Goal: Task Accomplishment & Management: Manage account settings

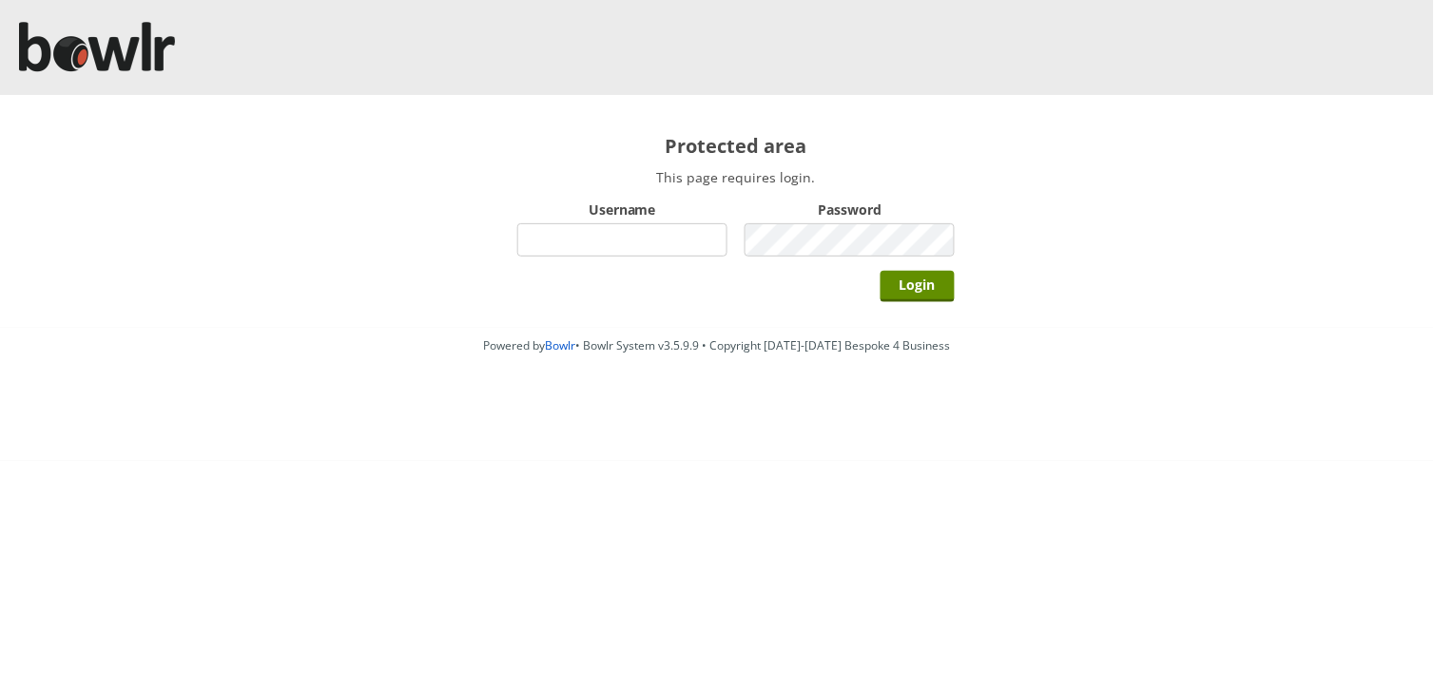
click at [573, 249] on input "Username" at bounding box center [622, 239] width 210 height 33
type input "hornseaindoorbowlsclub"
click at [880, 271] on input "Login" at bounding box center [917, 286] width 74 height 31
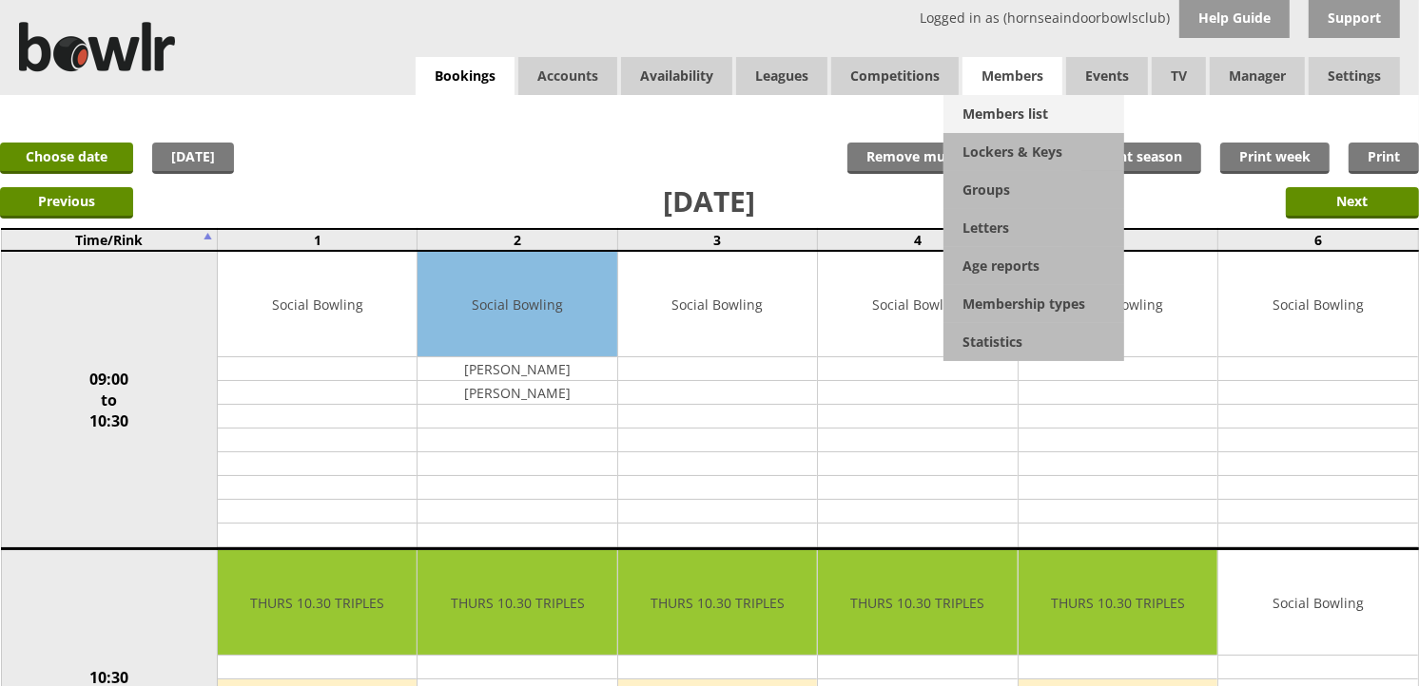
click at [1037, 112] on link "Members list" at bounding box center [1033, 114] width 181 height 38
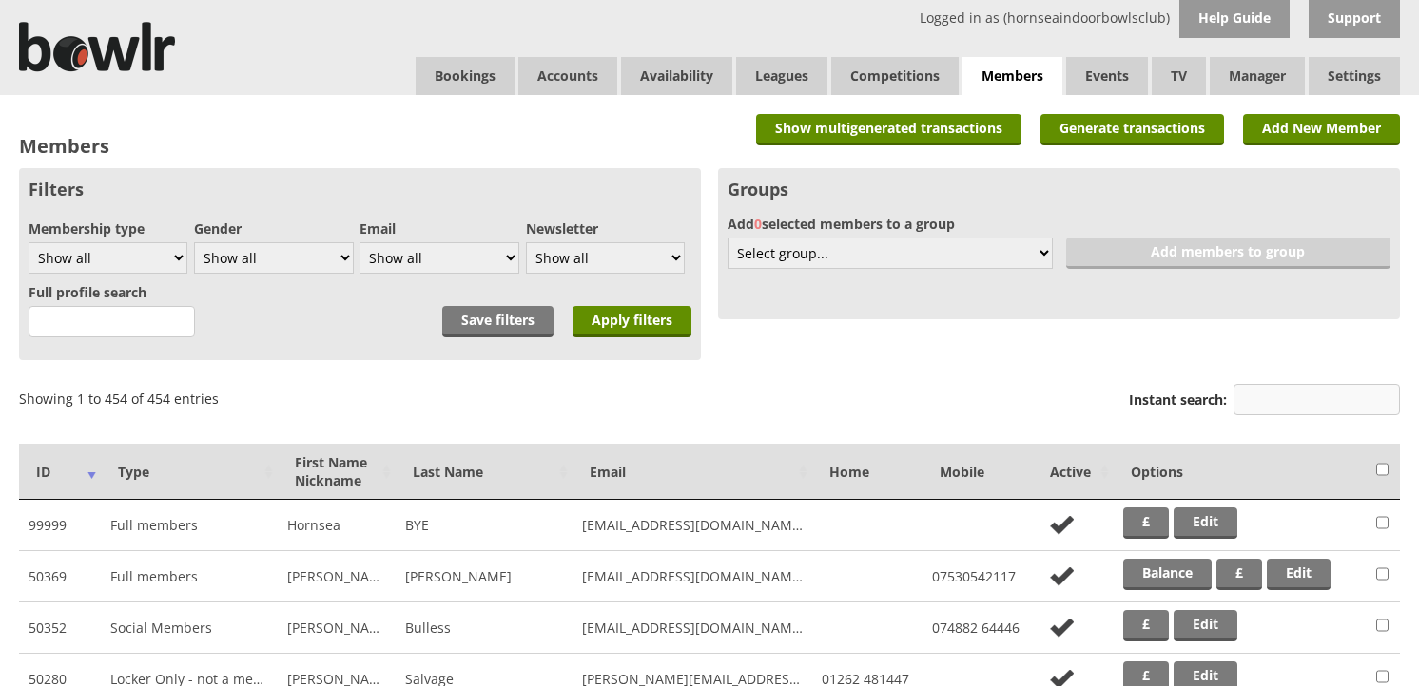
click at [1253, 387] on input "Instant search:" at bounding box center [1316, 399] width 166 height 31
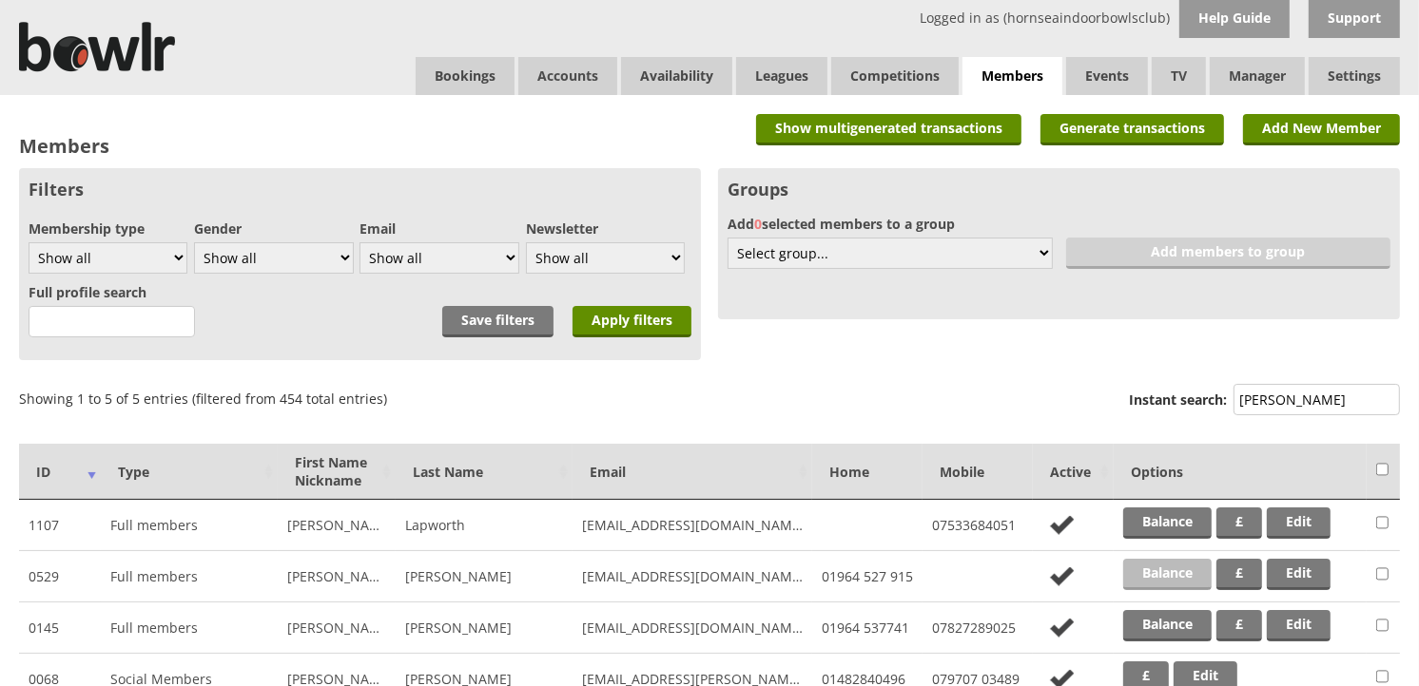
scroll to position [106, 0]
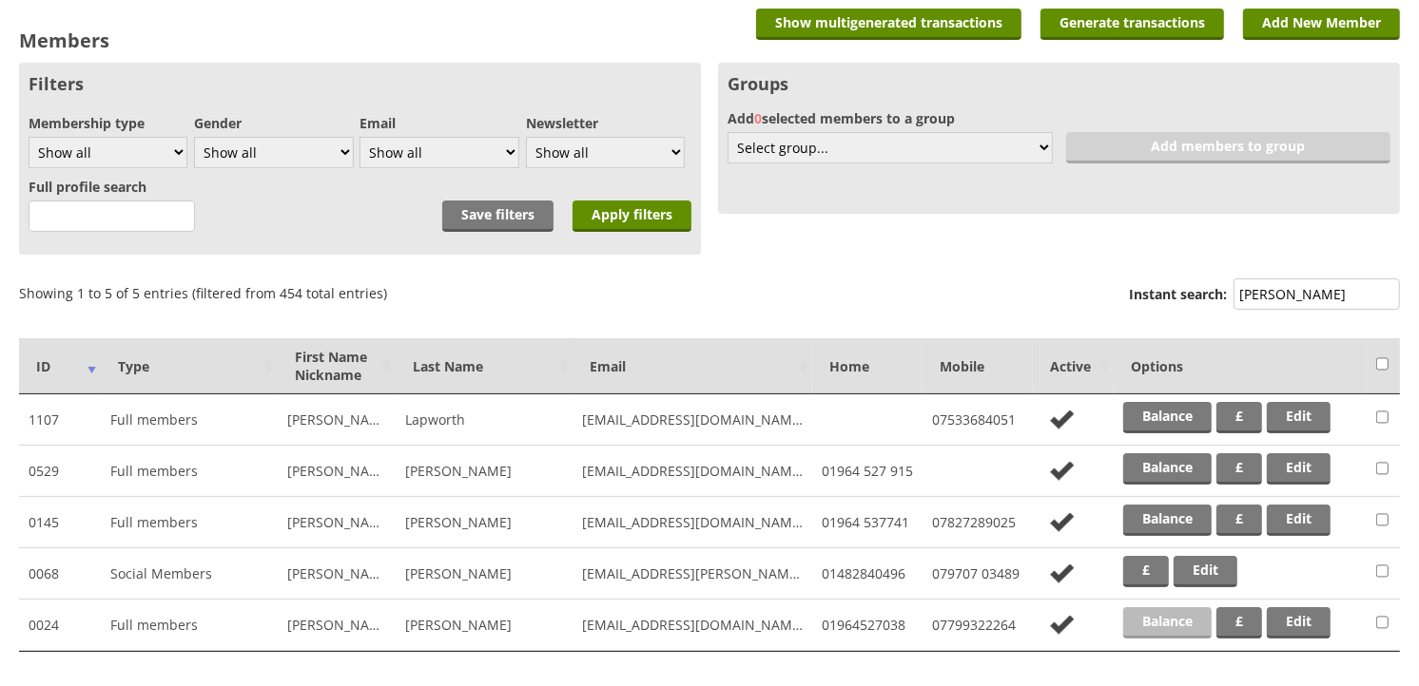
type input "ogle"
click at [1152, 625] on link "Balance" at bounding box center [1167, 623] width 88 height 31
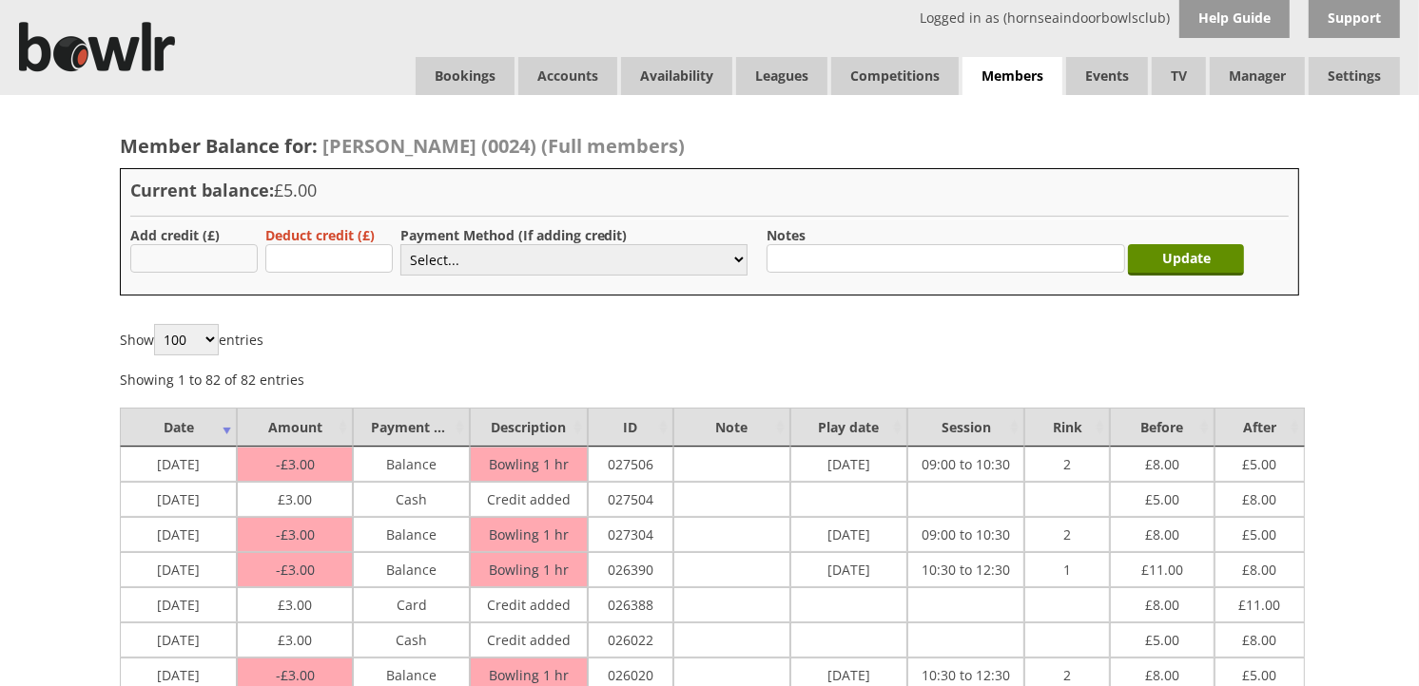
click at [219, 266] on input "text" at bounding box center [193, 258] width 127 height 29
type input "3"
click at [432, 257] on select "Select... Cash Card Cheque Bank Transfer Other Member Card Gift Voucher Balance" at bounding box center [573, 259] width 347 height 31
select select "1"
click at [400, 244] on select "Select... Cash Card Cheque Bank Transfer Other Member Card Gift Voucher Balance" at bounding box center [573, 259] width 347 height 31
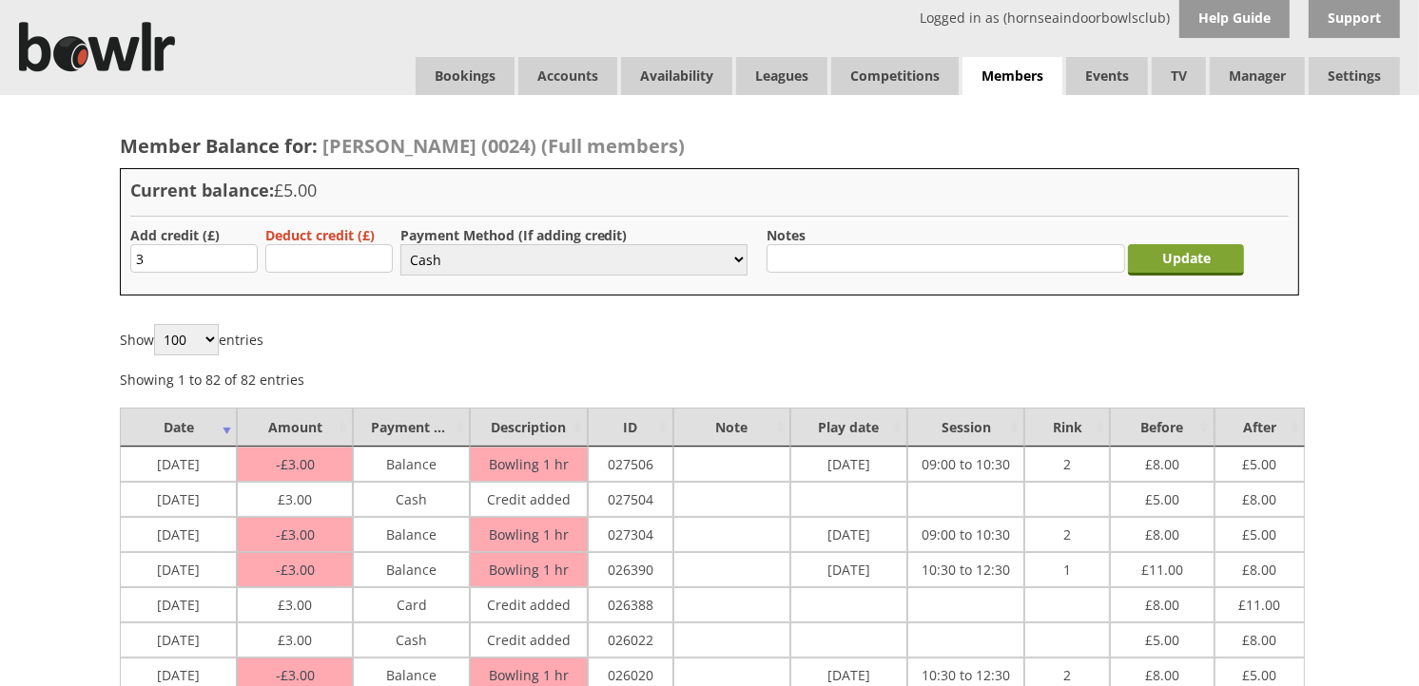
click at [1158, 262] on input "Update" at bounding box center [1186, 259] width 116 height 31
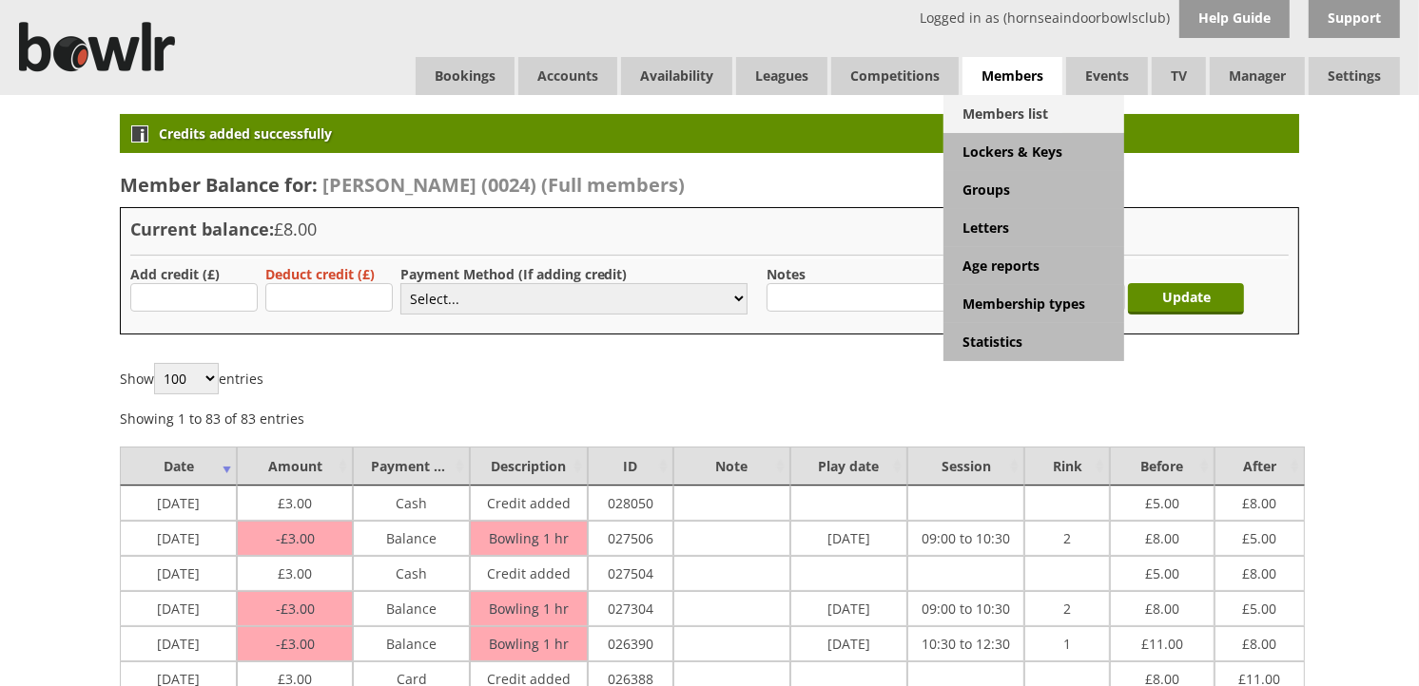
click at [1002, 101] on link "Members list" at bounding box center [1033, 114] width 181 height 38
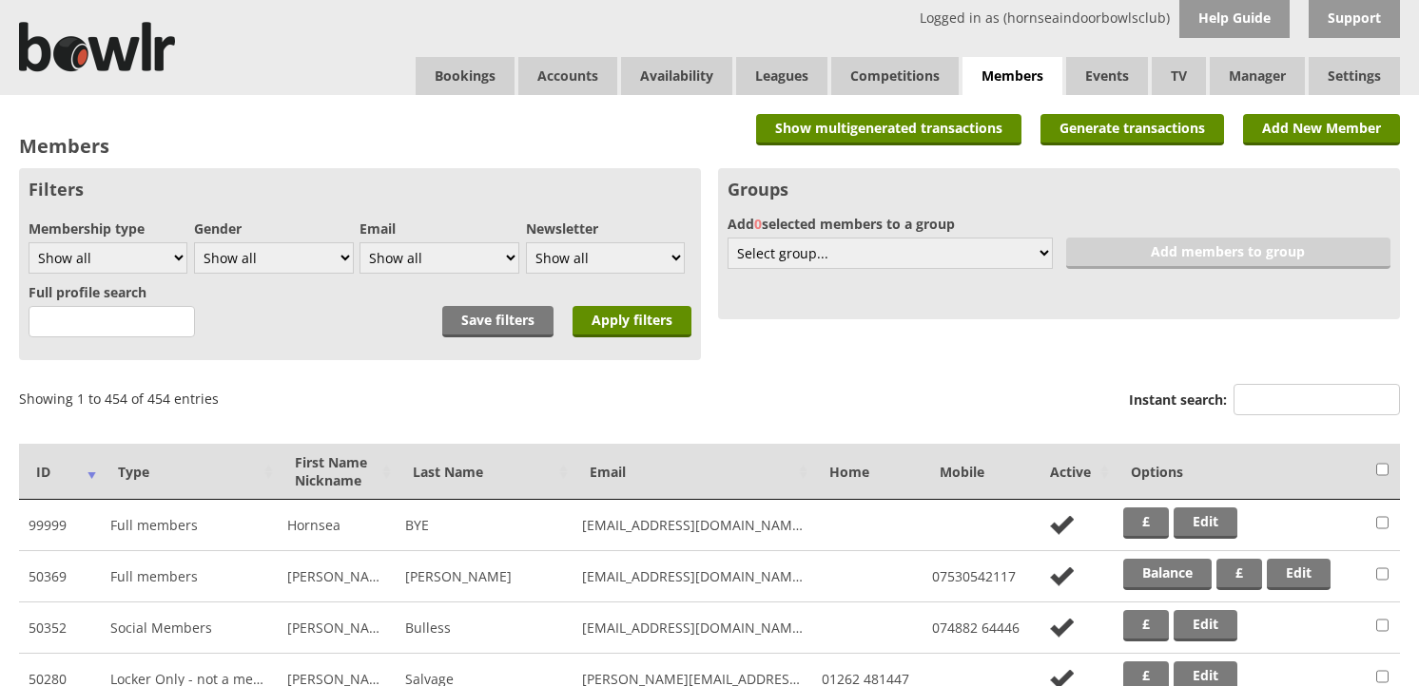
click at [1266, 394] on input "Instant search:" at bounding box center [1316, 399] width 166 height 31
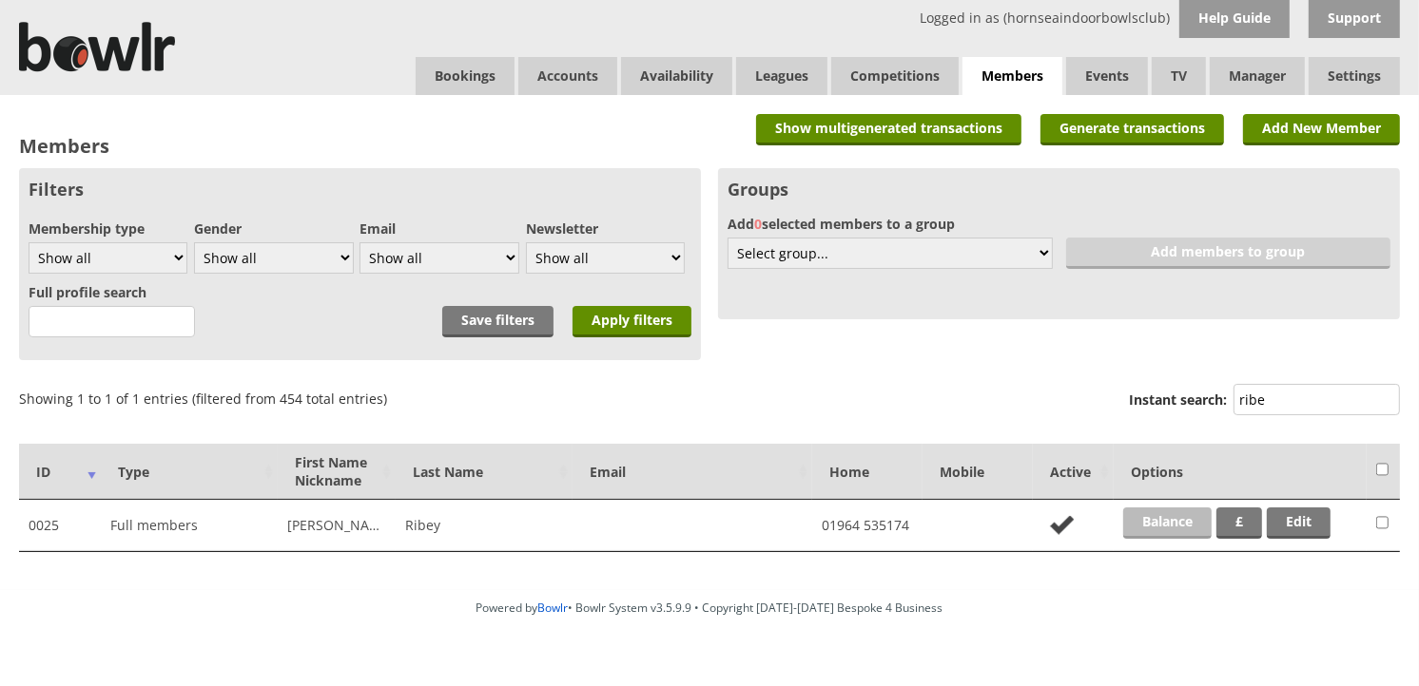
type input "ribe"
click at [1136, 525] on link "Balance" at bounding box center [1167, 523] width 88 height 31
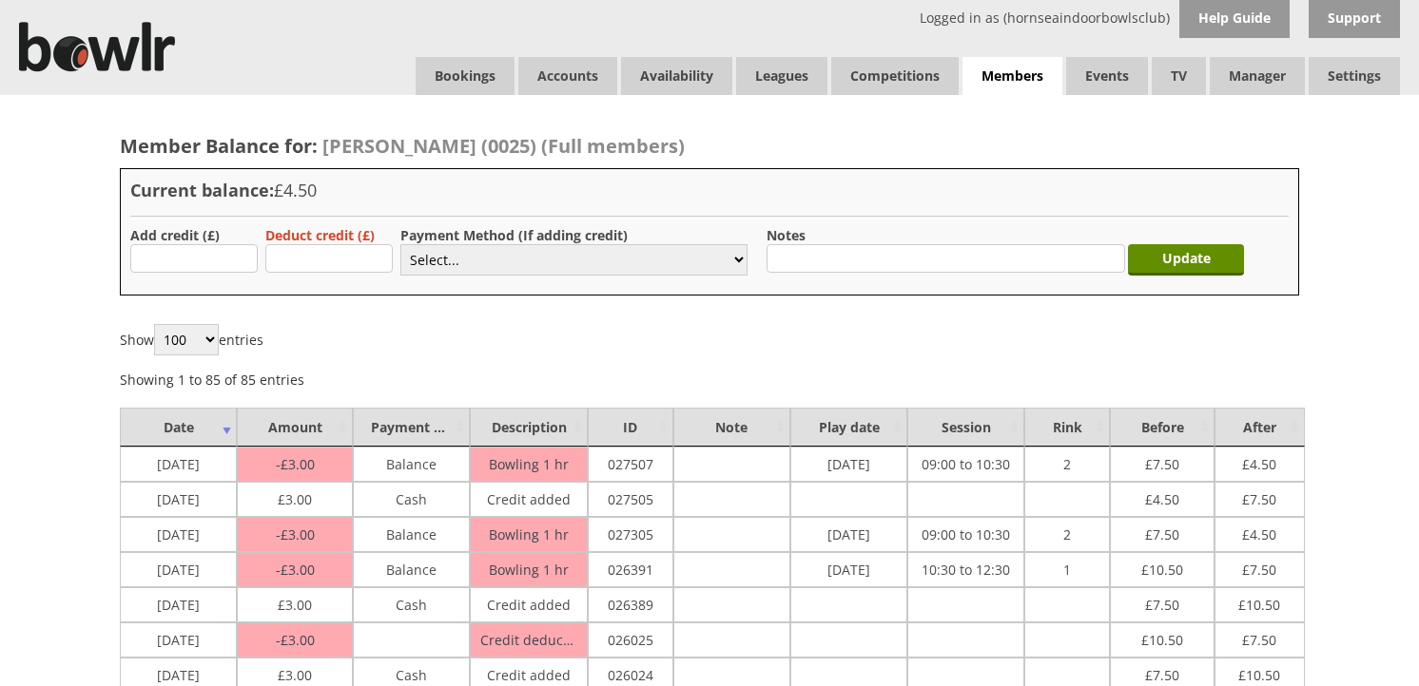
type input "3"
click at [494, 269] on select "Select... Cash Card Cheque Bank Transfer Other Member Card Gift Voucher Balance" at bounding box center [573, 259] width 347 height 31
select select "1"
click at [400, 244] on select "Select... Cash Card Cheque Bank Transfer Other Member Card Gift Voucher Balance" at bounding box center [573, 259] width 347 height 31
click at [1171, 261] on input "Update" at bounding box center [1186, 259] width 116 height 31
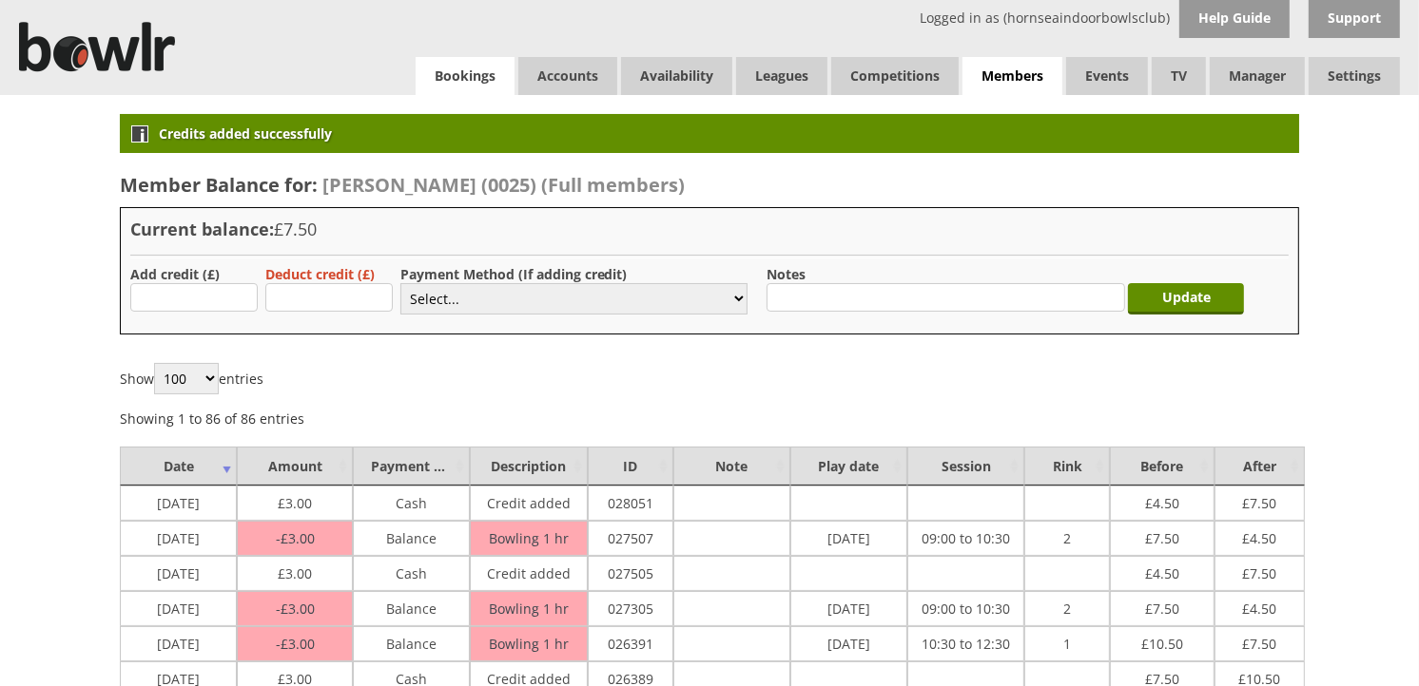
click at [459, 76] on link "Bookings" at bounding box center [464, 76] width 99 height 38
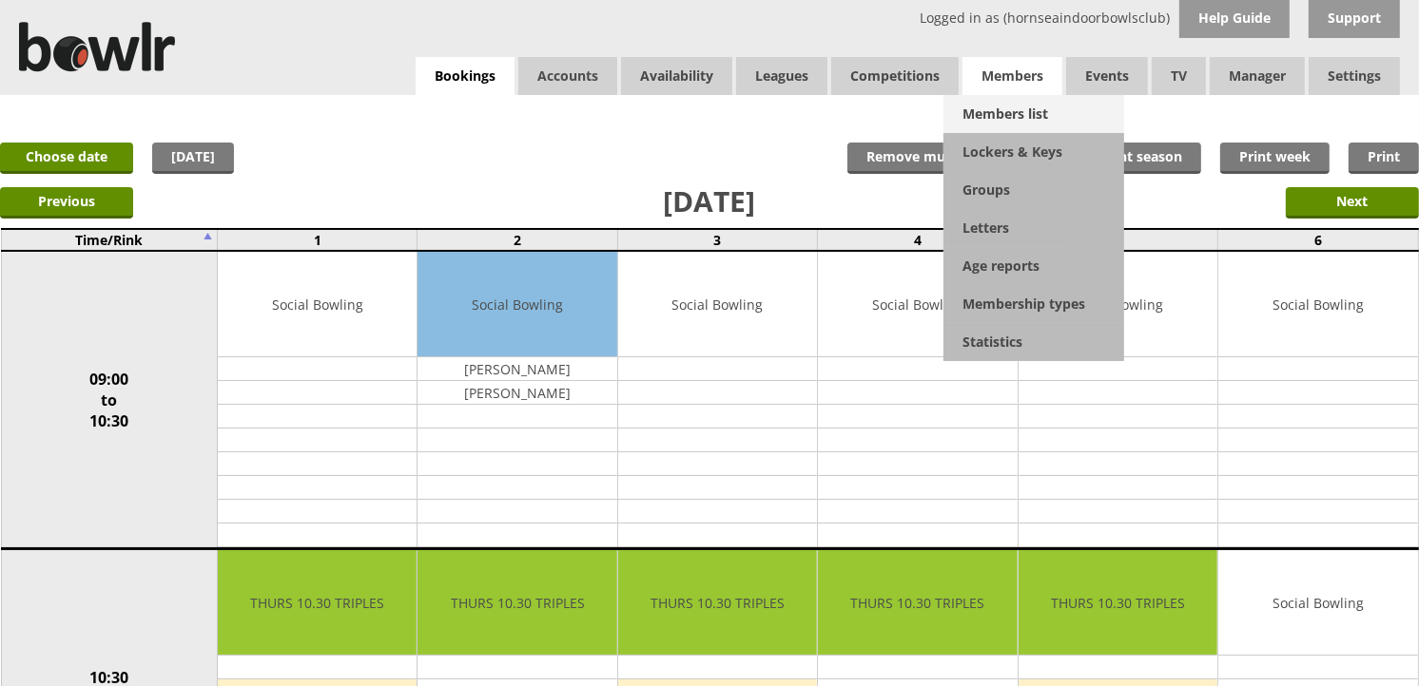
click at [993, 110] on link "Members list" at bounding box center [1033, 114] width 181 height 38
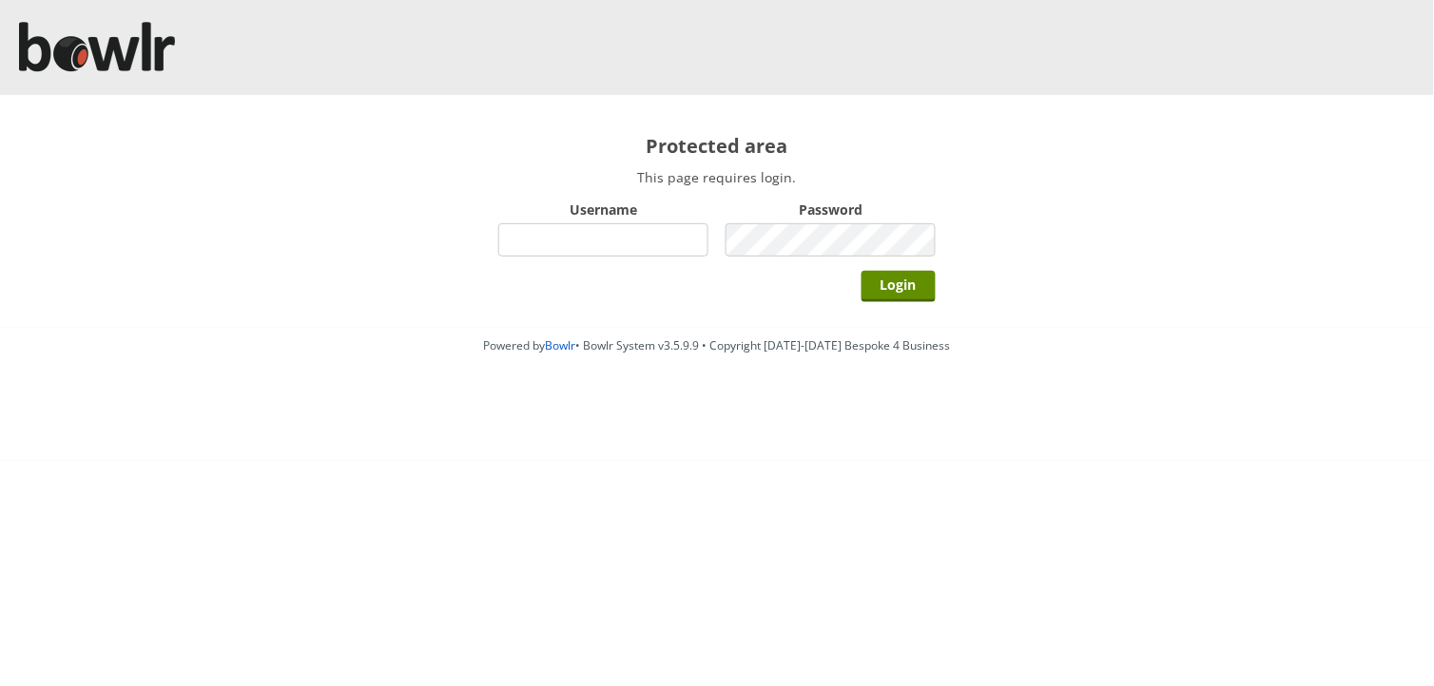
click at [615, 245] on input "Username" at bounding box center [603, 239] width 210 height 33
type input "hornseaindoorbowlsclub"
click at [797, 222] on div "Password" at bounding box center [830, 229] width 210 height 66
click at [861, 271] on input "Login" at bounding box center [898, 286] width 74 height 31
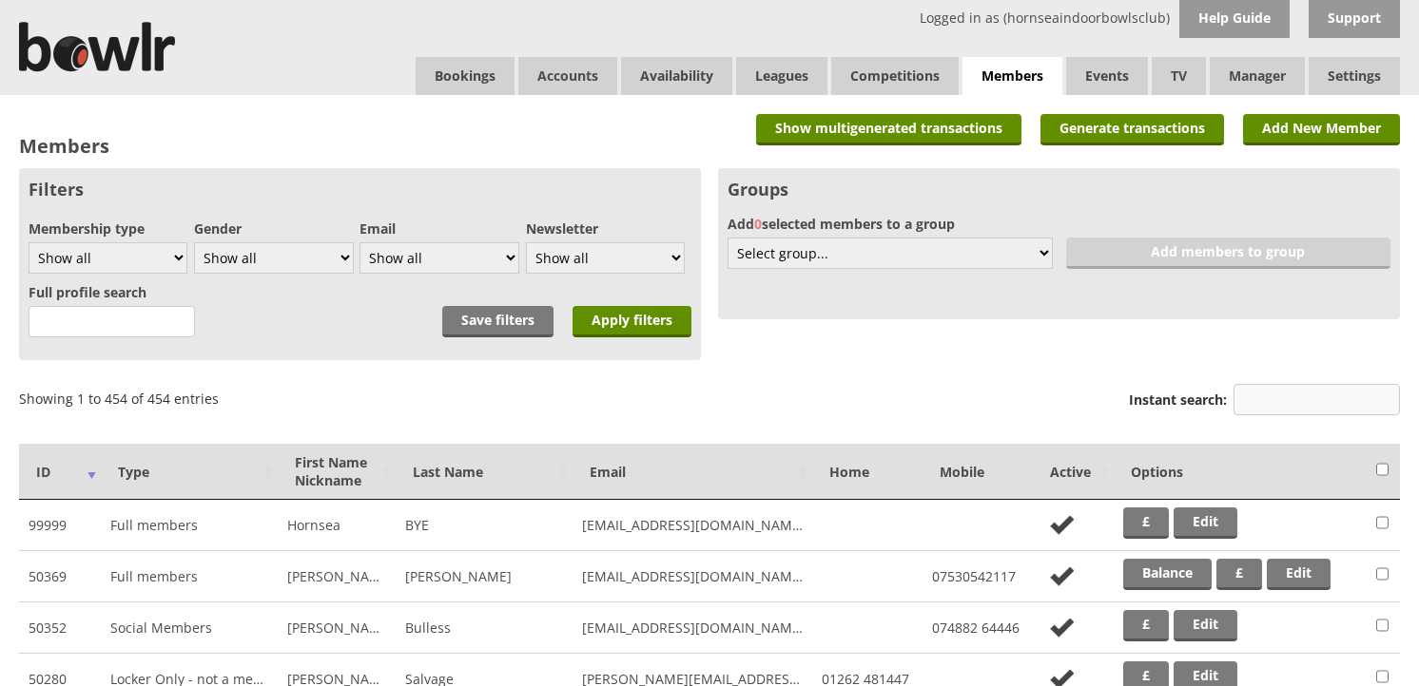
click at [1253, 390] on input "Instant search:" at bounding box center [1316, 399] width 166 height 31
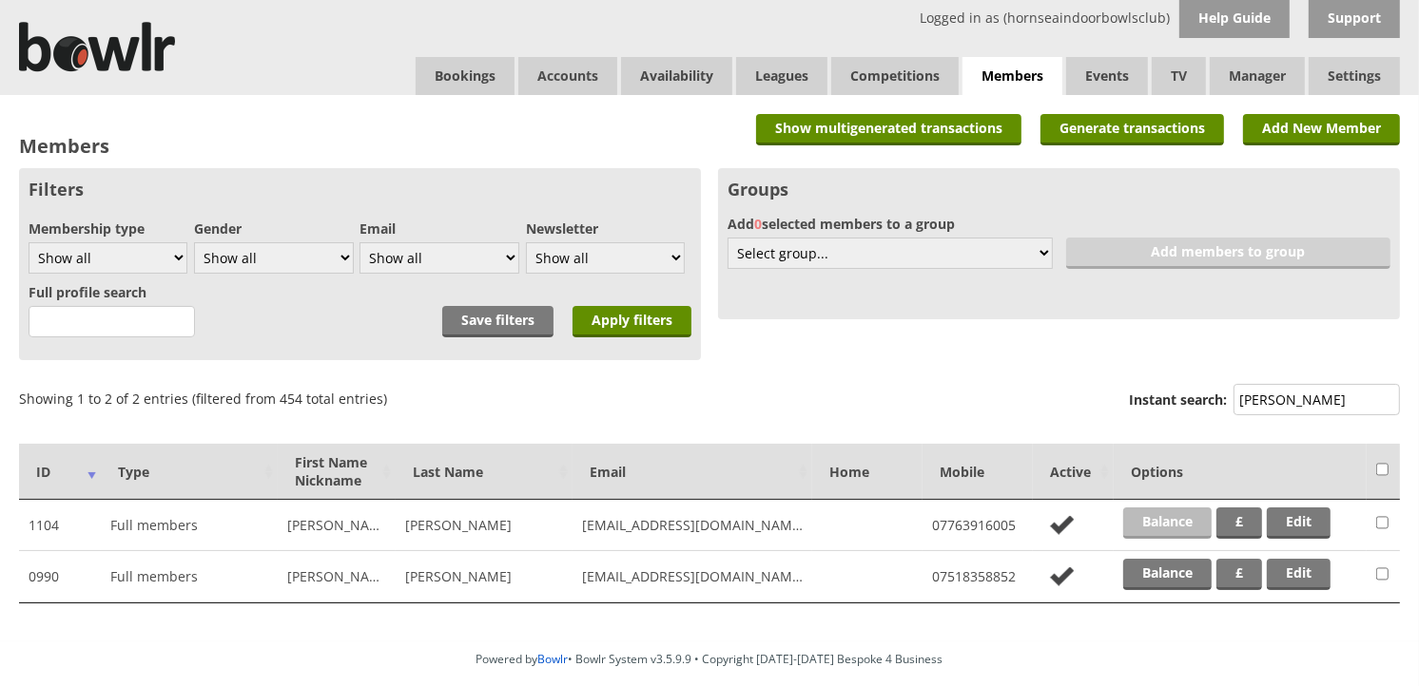
type input "[PERSON_NAME]"
click at [1164, 523] on link "Balance" at bounding box center [1167, 523] width 88 height 31
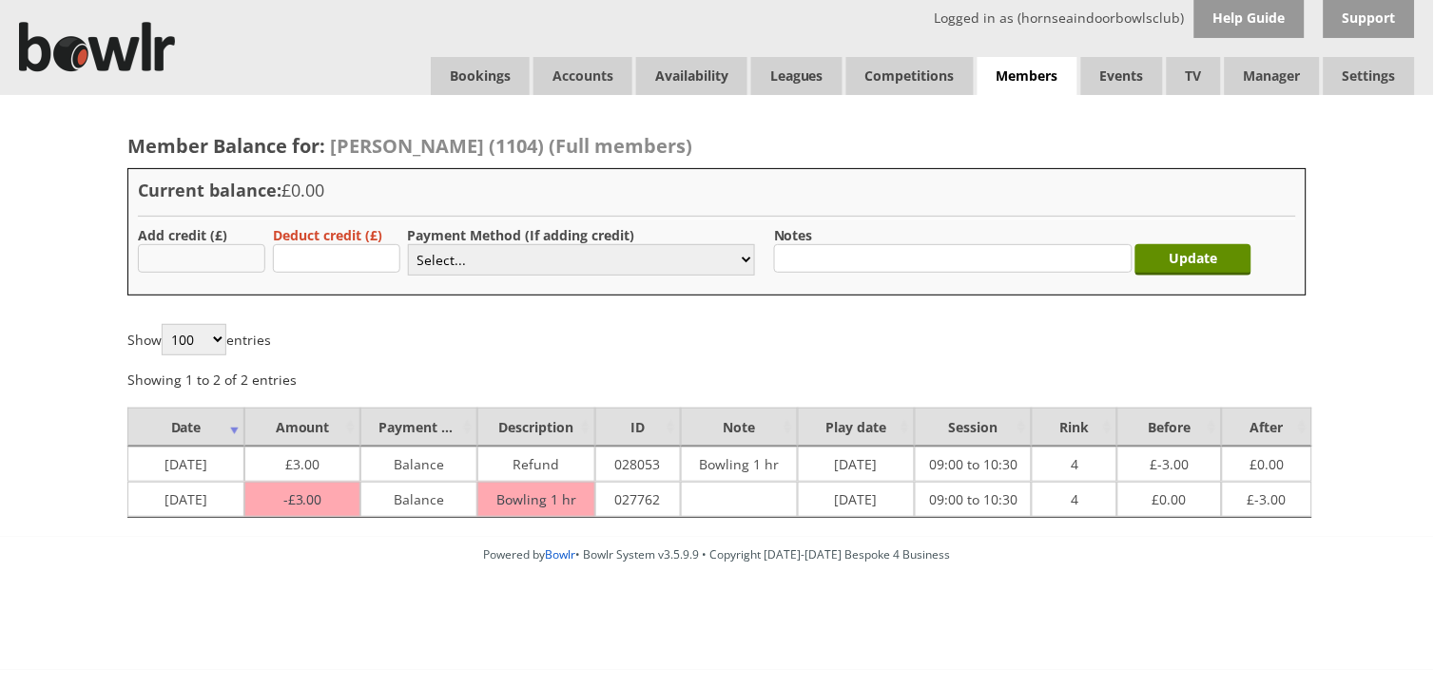
click at [220, 266] on input "text" at bounding box center [201, 258] width 127 height 29
type input "20.00"
click at [459, 260] on select "Select... Cash Card Cheque Bank Transfer Other Member Card Gift Voucher Balance" at bounding box center [581, 259] width 347 height 31
select select "2"
click at [408, 244] on select "Select... Cash Card Cheque Bank Transfer Other Member Card Gift Voucher Balance" at bounding box center [581, 259] width 347 height 31
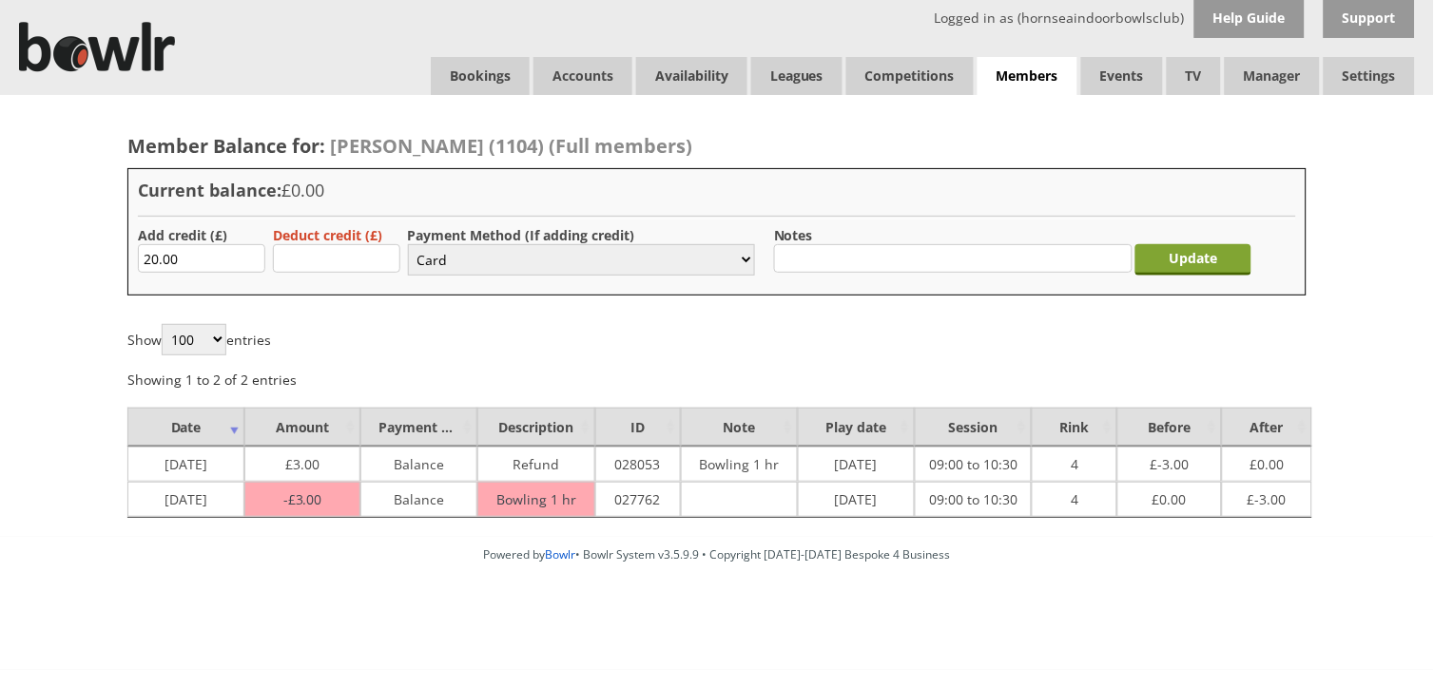
click at [1237, 253] on input "Update" at bounding box center [1193, 259] width 116 height 31
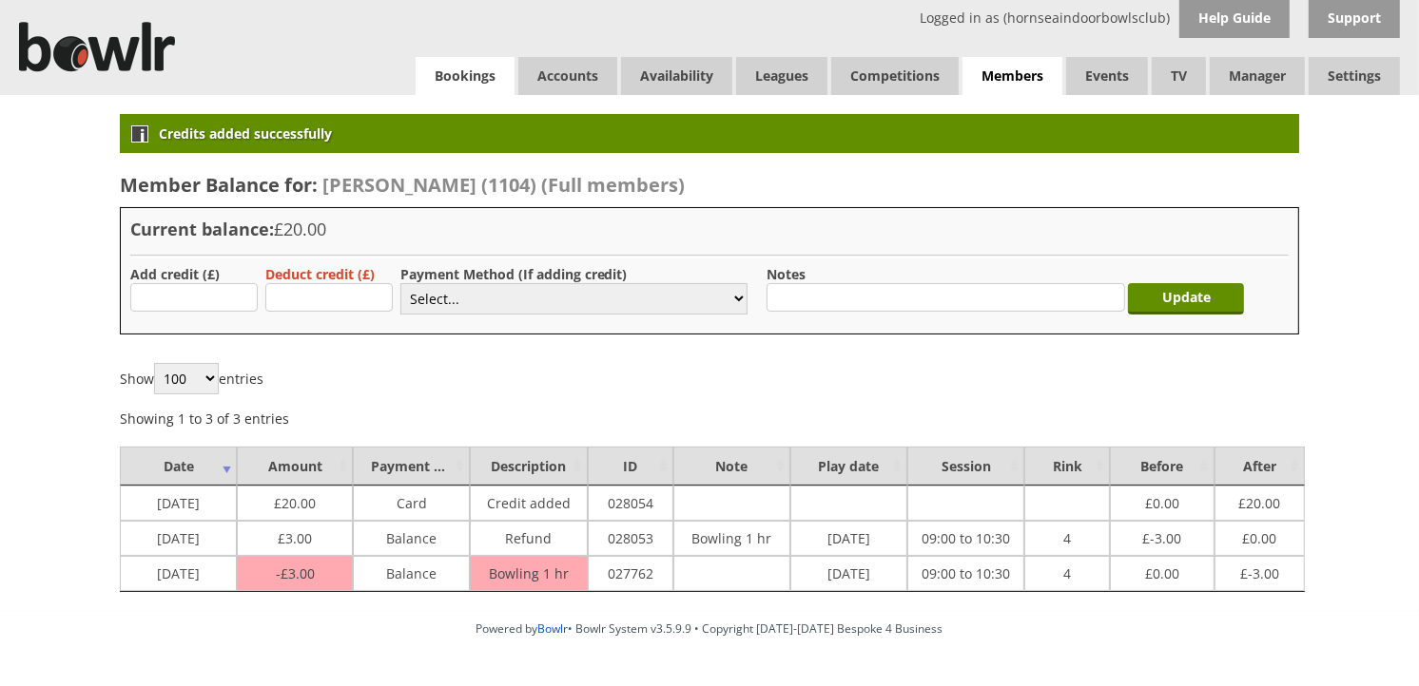
click at [507, 78] on link "Bookings" at bounding box center [464, 76] width 99 height 38
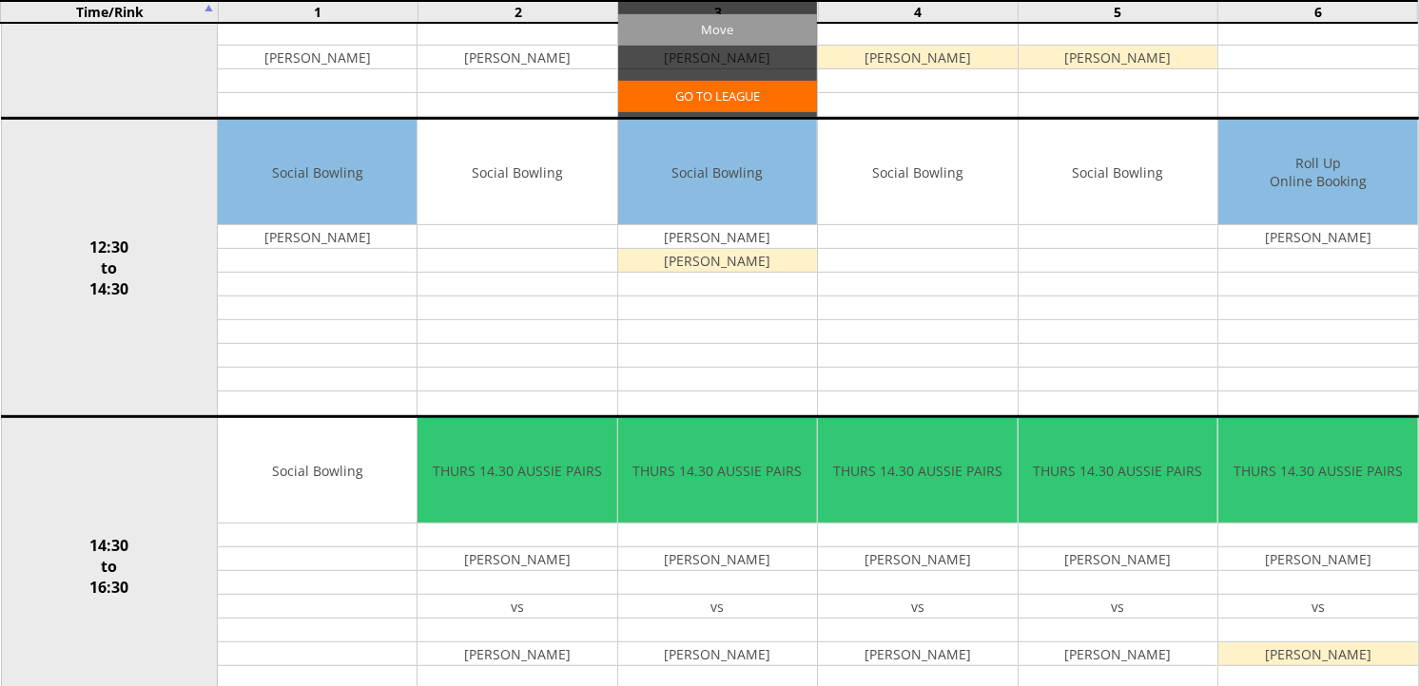
scroll to position [528, 0]
